Goal: Task Accomplishment & Management: Use online tool/utility

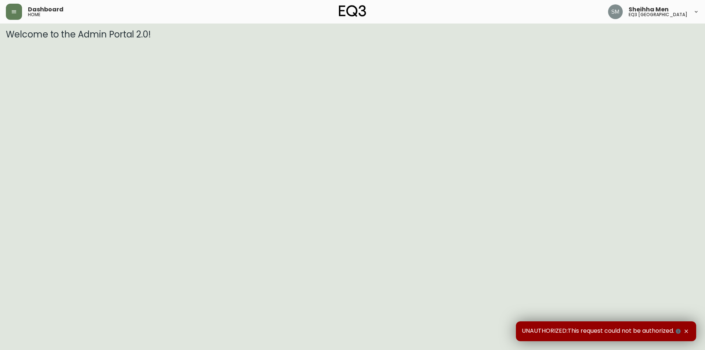
click at [20, 21] on div "Dashboard home Sheihha Men eq3 [GEOGRAPHIC_DATA]" at bounding box center [353, 12] width 694 height 24
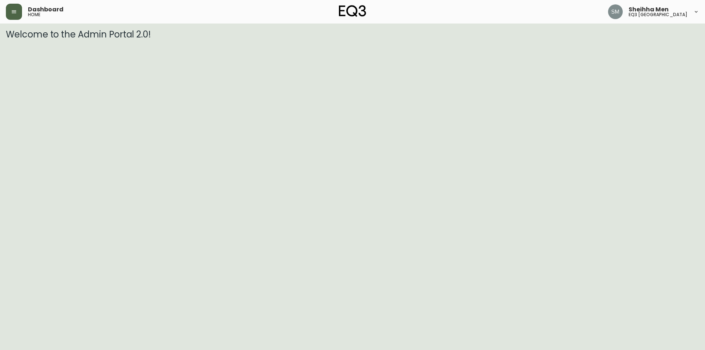
click at [20, 10] on button "button" at bounding box center [14, 12] width 16 height 16
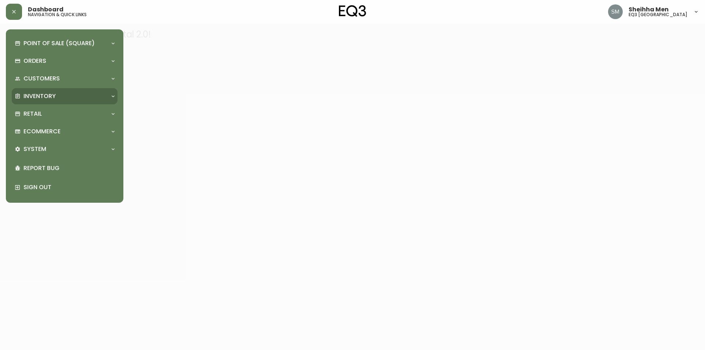
click at [62, 91] on div "Inventory" at bounding box center [65, 96] width 106 height 16
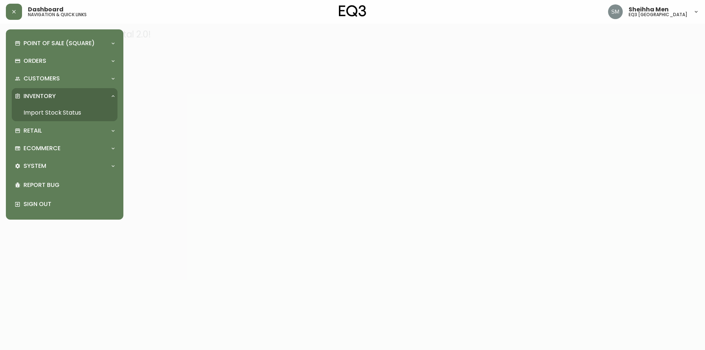
click at [65, 108] on link "Import Stock Status" at bounding box center [65, 112] width 106 height 17
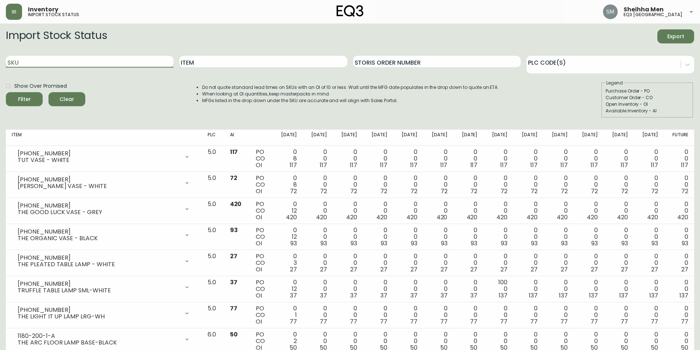
click at [104, 62] on input "SKU" at bounding box center [90, 62] width 168 height 12
paste input "[PHONE_NUMBER]"
click at [20, 99] on icon "submit" at bounding box center [21, 98] width 7 height 7
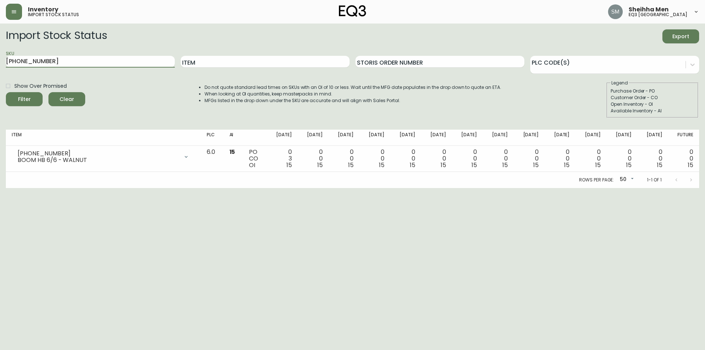
drag, startPoint x: 96, startPoint y: 62, endPoint x: 0, endPoint y: 59, distance: 96.0
click at [0, 59] on main "Import Stock Status Export SKU [PHONE_NUMBER] Item Storis Order Number PLC Code…" at bounding box center [352, 106] width 705 height 165
paste input "0"
click at [25, 103] on div "Filter" at bounding box center [24, 99] width 13 height 9
drag, startPoint x: 100, startPoint y: 64, endPoint x: 0, endPoint y: 58, distance: 100.1
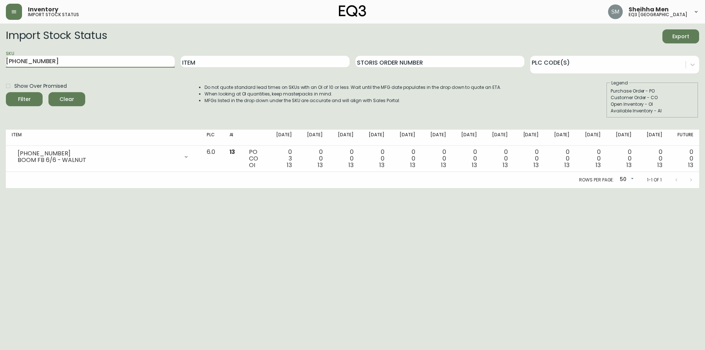
click at [0, 58] on main "Import Stock Status Export SKU [PHONE_NUMBER] Item Storis Order Number PLC Code…" at bounding box center [352, 106] width 705 height 165
drag, startPoint x: 23, startPoint y: 98, endPoint x: 186, endPoint y: 46, distance: 171.5
click at [22, 97] on icon "submit" at bounding box center [21, 98] width 7 height 7
drag, startPoint x: 78, startPoint y: 62, endPoint x: 0, endPoint y: 55, distance: 78.6
click at [0, 55] on main "Import Stock Status Export SKU [PHONE_NUMBER] Item Storis Order Number PLC Code…" at bounding box center [352, 106] width 705 height 165
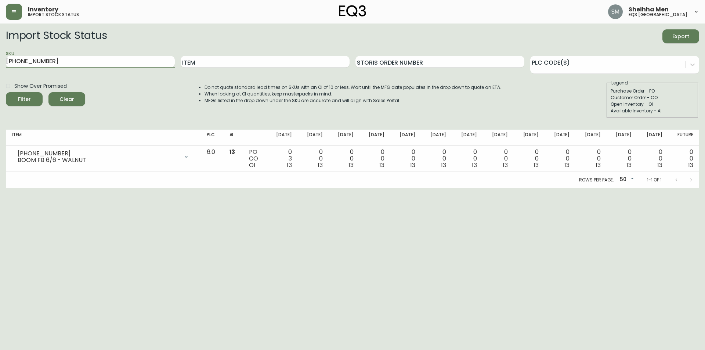
paste input "12"
click at [27, 101] on div "Filter" at bounding box center [24, 99] width 13 height 9
drag, startPoint x: 83, startPoint y: 63, endPoint x: 0, endPoint y: 62, distance: 83.0
click at [0, 62] on main "Import Stock Status Export SKU [PHONE_NUMBER] Item Storis Order Number PLC Code…" at bounding box center [352, 106] width 705 height 165
paste input "2"
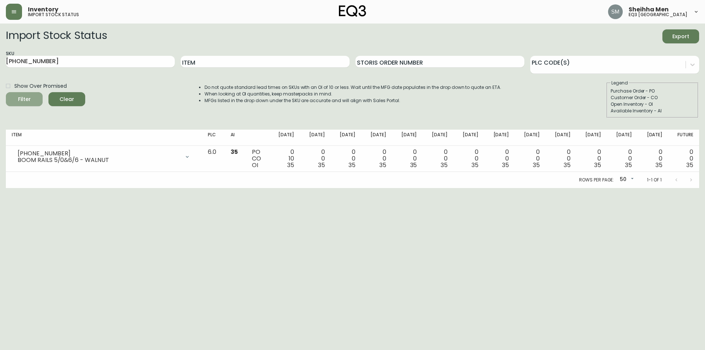
click at [24, 100] on icon "submit" at bounding box center [21, 98] width 7 height 7
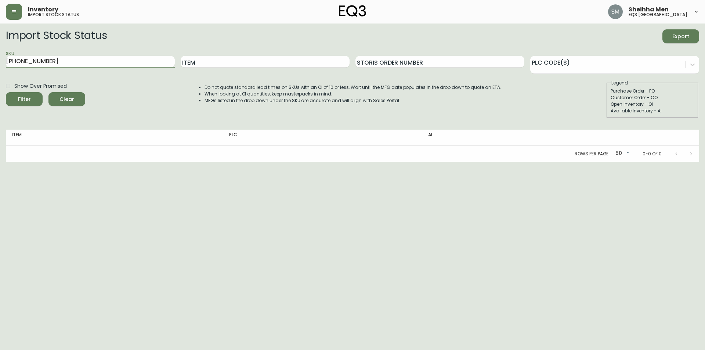
drag, startPoint x: 116, startPoint y: 60, endPoint x: 0, endPoint y: 54, distance: 116.6
click at [0, 54] on main "Import Stock Status Export SKU [PHONE_NUMBER] Item Storis Order Number PLC Code…" at bounding box center [352, 93] width 705 height 139
paste input "60"
click at [36, 97] on span "Filter" at bounding box center [24, 99] width 25 height 9
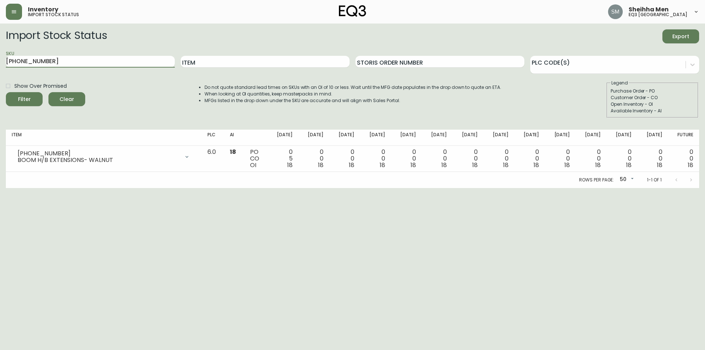
drag, startPoint x: 159, startPoint y: 59, endPoint x: 0, endPoint y: 66, distance: 158.9
click at [0, 66] on main "Import Stock Status Export SKU [PHONE_NUMBER] Item Storis Order Number PLC Code…" at bounding box center [352, 106] width 705 height 165
paste input "22"
click at [21, 100] on icon "submit" at bounding box center [21, 98] width 7 height 7
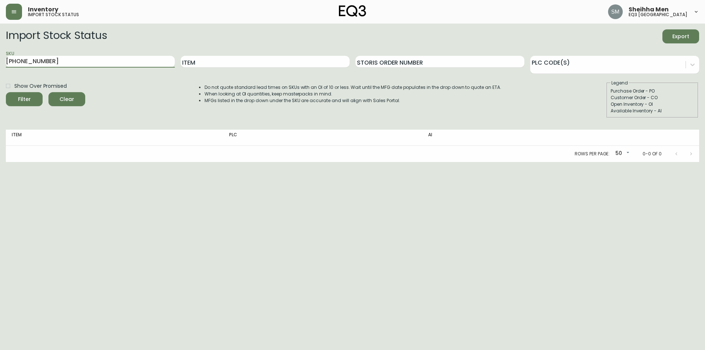
drag, startPoint x: 85, startPoint y: 61, endPoint x: 0, endPoint y: 58, distance: 84.5
click at [0, 58] on main "Import Stock Status Export SKU [PHONE_NUMBER] Item Storis Order Number PLC Code…" at bounding box center [352, 93] width 705 height 139
paste input "[PHONE_NUMBER]"
click at [29, 97] on div "Filter" at bounding box center [24, 99] width 13 height 9
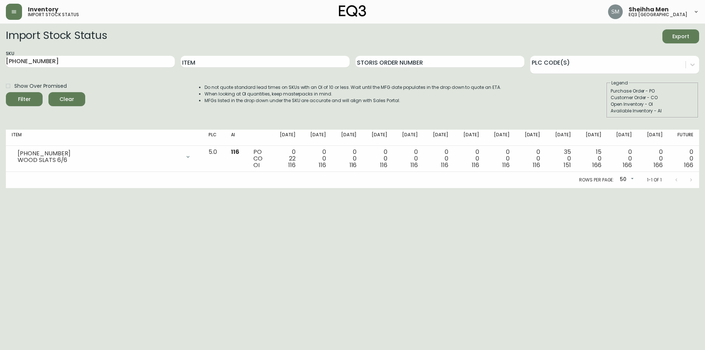
drag, startPoint x: 105, startPoint y: 55, endPoint x: 94, endPoint y: 55, distance: 11.0
click at [94, 55] on div "SKU [PHONE_NUMBER]" at bounding box center [90, 62] width 169 height 24
drag, startPoint x: 90, startPoint y: 61, endPoint x: 0, endPoint y: 48, distance: 90.9
click at [0, 48] on main "Import Stock Status Export SKU [PHONE_NUMBER] Item Storis Order Number PLC Code…" at bounding box center [352, 106] width 705 height 165
paste input "[PHONE_NUMBER]"
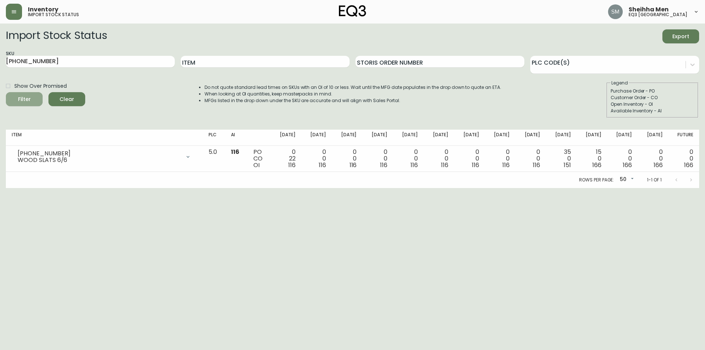
click at [38, 98] on button "Filter" at bounding box center [24, 99] width 37 height 14
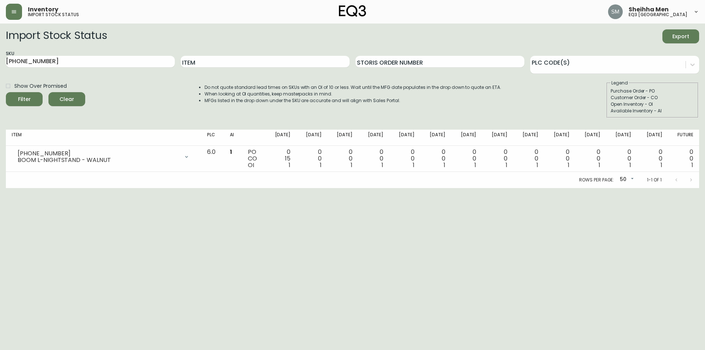
click at [324, 188] on html "Inventory import stock status Sheihha Men eq3 [GEOGRAPHIC_DATA] Import Stock St…" at bounding box center [352, 94] width 705 height 188
drag, startPoint x: 83, startPoint y: 59, endPoint x: 15, endPoint y: 64, distance: 68.6
click at [36, 63] on input "[PHONE_NUMBER]" at bounding box center [90, 62] width 169 height 12
type input "6"
paste input "[PHONE_NUMBER]"
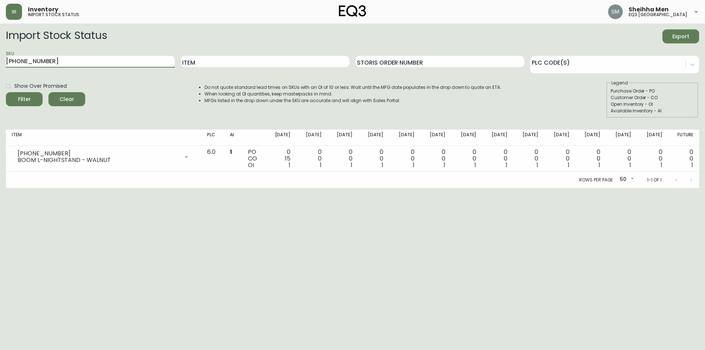
type input "[PHONE_NUMBER]"
click at [6, 92] on button "Filter" at bounding box center [24, 99] width 37 height 14
drag, startPoint x: 35, startPoint y: 64, endPoint x: 0, endPoint y: 65, distance: 34.9
click at [0, 65] on main "Import Stock Status Export SKU [PHONE_NUMBER] Item Storis Order Number PLC Code…" at bounding box center [352, 106] width 705 height 165
paste input "[PHONE_NUMBER]"
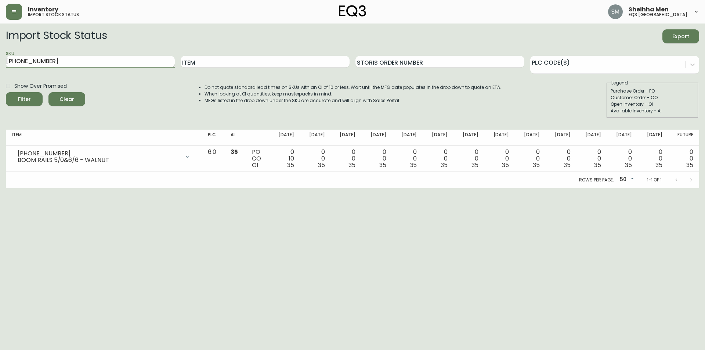
type input "[PHONE_NUMBER]"
click at [6, 92] on button "Filter" at bounding box center [24, 99] width 37 height 14
drag, startPoint x: 58, startPoint y: 58, endPoint x: 0, endPoint y: 64, distance: 58.6
click at [0, 64] on main "Import Stock Status Export SKU [PHONE_NUMBER] Item Storis Order Number PLC Code…" at bounding box center [352, 106] width 705 height 165
paste input "[PHONE_NUMBER]"
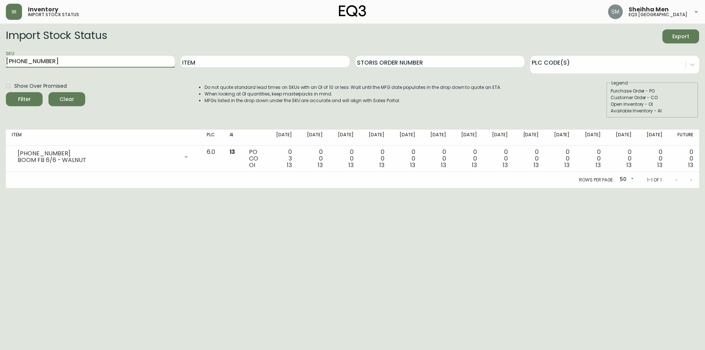
type input "[PHONE_NUMBER]"
click at [6, 92] on button "Filter" at bounding box center [24, 99] width 37 height 14
drag, startPoint x: 60, startPoint y: 61, endPoint x: 0, endPoint y: 67, distance: 60.1
click at [0, 67] on main "Import Stock Status Export SKU [PHONE_NUMBER] Item Storis Order Number PLC Code…" at bounding box center [352, 106] width 705 height 165
paste input "[PHONE_NUMBER]"
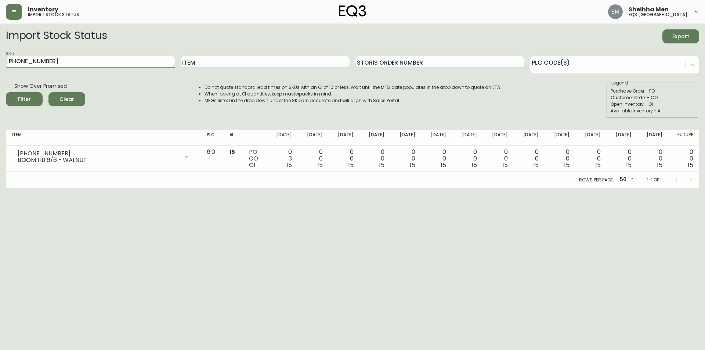
type input "[PHONE_NUMBER]"
click at [6, 92] on button "Filter" at bounding box center [24, 99] width 37 height 14
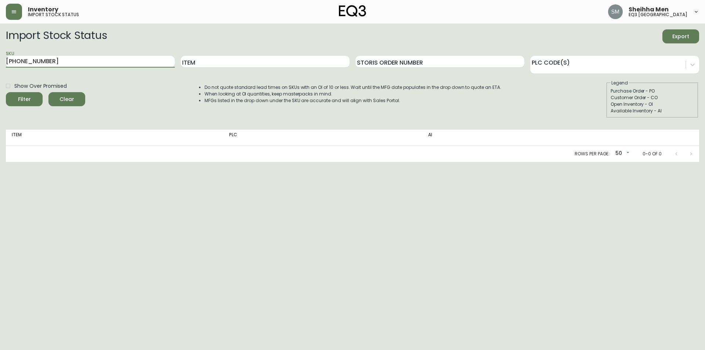
click at [6, 92] on button "Filter" at bounding box center [24, 99] width 37 height 14
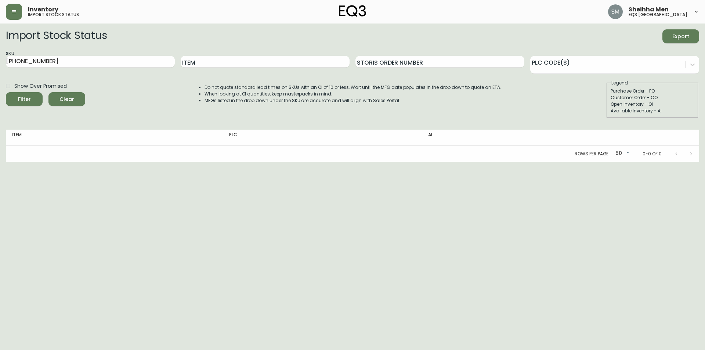
click at [700, 162] on html "Inventory import stock status Sheihha Men eq3 [GEOGRAPHIC_DATA] Import Stock St…" at bounding box center [352, 81] width 705 height 162
drag, startPoint x: 51, startPoint y: 62, endPoint x: 0, endPoint y: 67, distance: 51.0
click at [0, 67] on main "Import Stock Status Export SKU [PHONE_NUMBER] Item Storis Order Number PLC Code…" at bounding box center [352, 93] width 705 height 139
click at [198, 61] on input "Item" at bounding box center [265, 62] width 169 height 12
type input "BOOM"
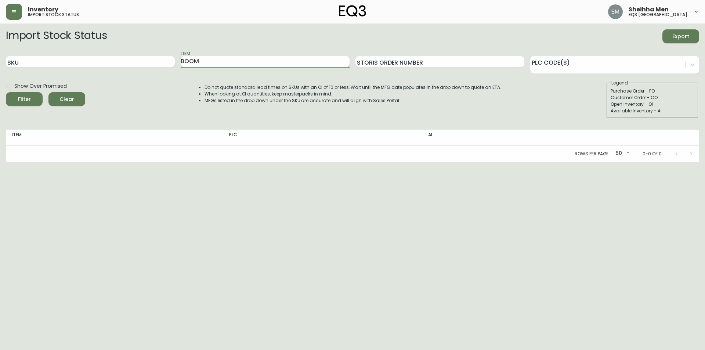
click at [6, 92] on button "Filter" at bounding box center [24, 99] width 37 height 14
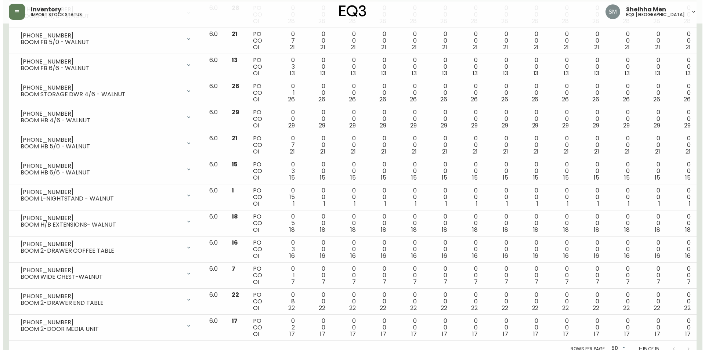
scroll to position [203, 0]
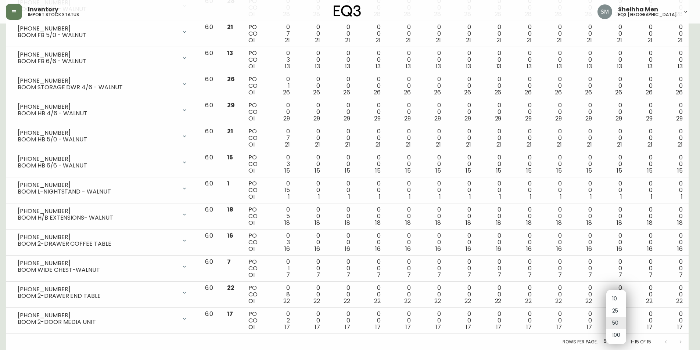
click at [619, 341] on body "Inventory import stock status Sheihha Men eq3 [GEOGRAPHIC_DATA] Import Stock St…" at bounding box center [350, 73] width 700 height 553
click at [619, 337] on li "100" at bounding box center [616, 335] width 20 height 12
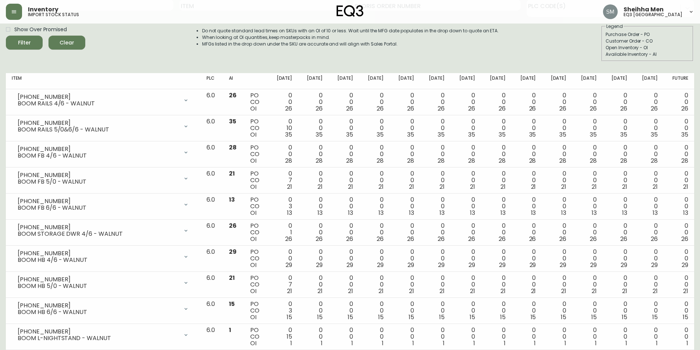
scroll to position [56, 0]
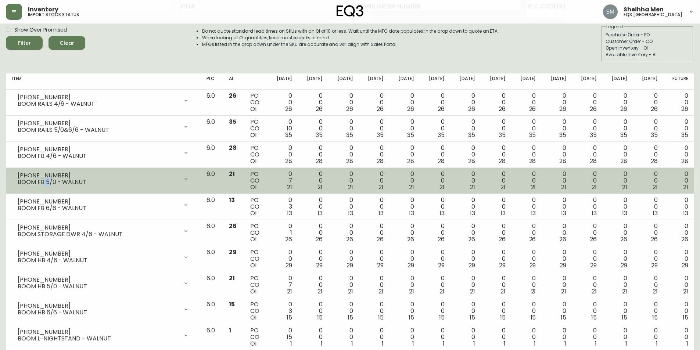
drag, startPoint x: 44, startPoint y: 182, endPoint x: 49, endPoint y: 182, distance: 4.8
click at [49, 182] on div "BOOM FB 5/0 - WALNUT" at bounding box center [98, 182] width 161 height 7
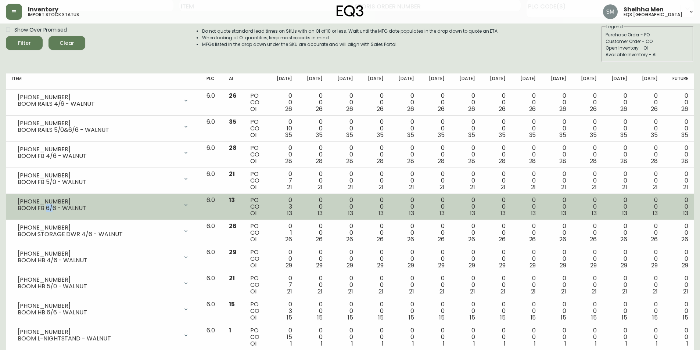
drag, startPoint x: 47, startPoint y: 209, endPoint x: 51, endPoint y: 209, distance: 4.4
click at [51, 209] on div "BOOM FB 6/6 - WALNUT" at bounding box center [98, 208] width 161 height 7
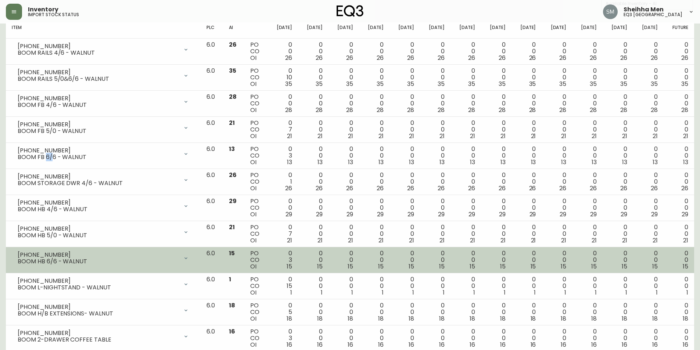
scroll to position [110, 0]
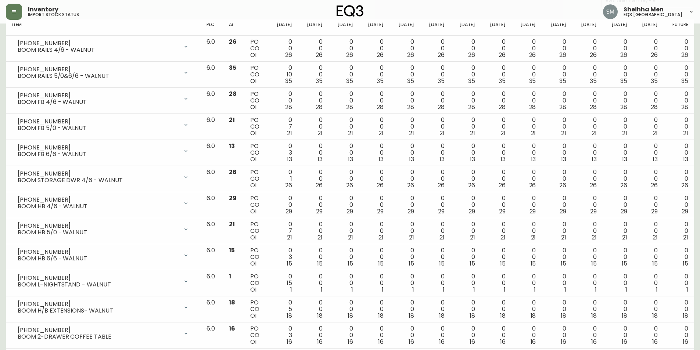
click at [1, 234] on main "Import Stock Status Export SKU Item Storis Order Number PLC Code(s) Show Over P…" at bounding box center [350, 178] width 700 height 530
click at [5, 236] on main "Import Stock Status Export SKU Item Storis Order Number PLC Code(s) Show Over P…" at bounding box center [350, 178] width 700 height 530
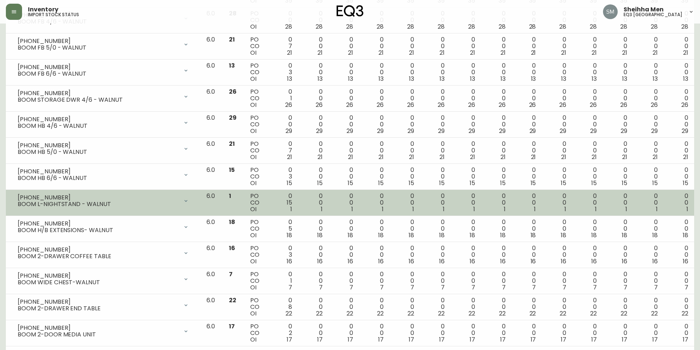
scroll to position [203, 0]
